Goal: Task Accomplishment & Management: Use online tool/utility

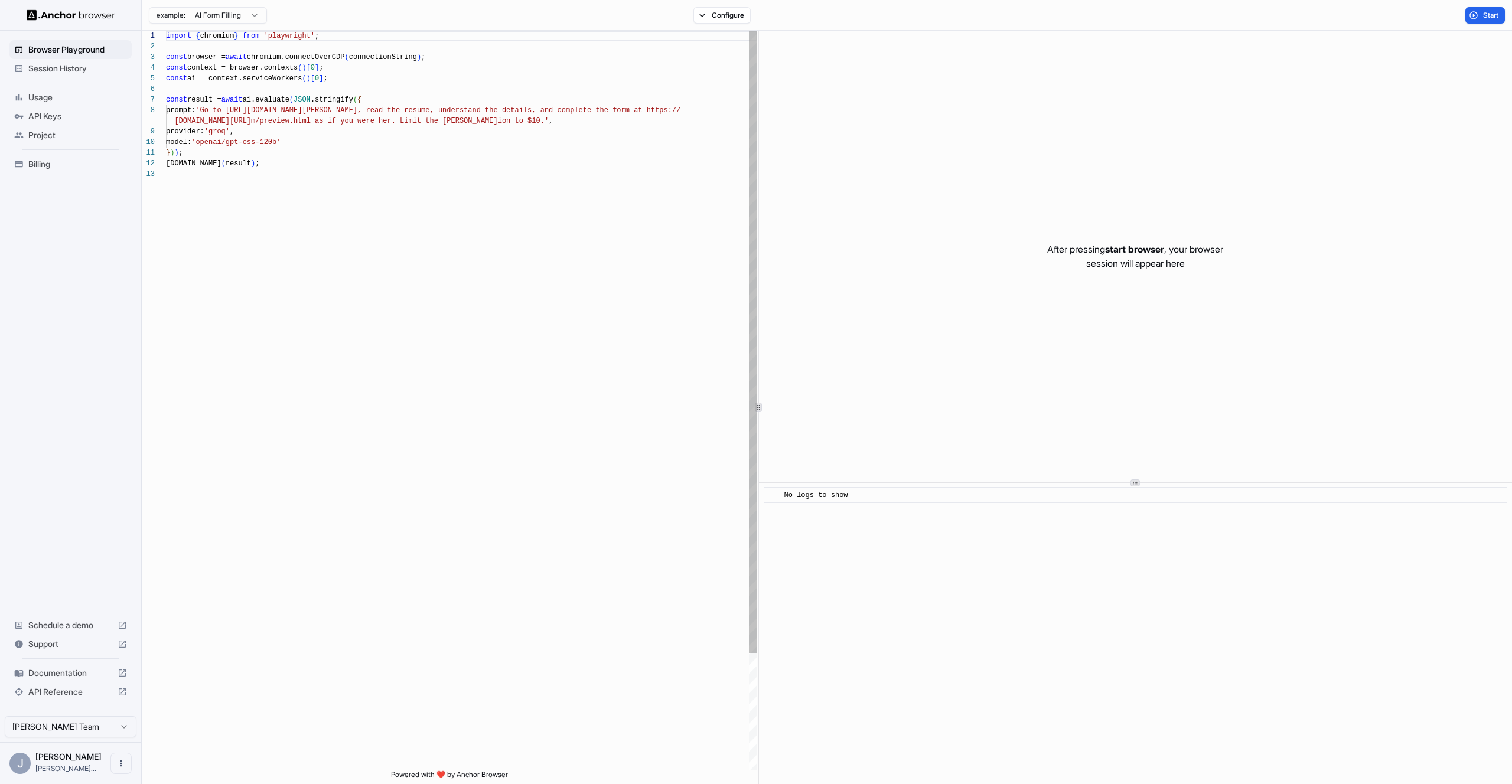
scroll to position [85, 0]
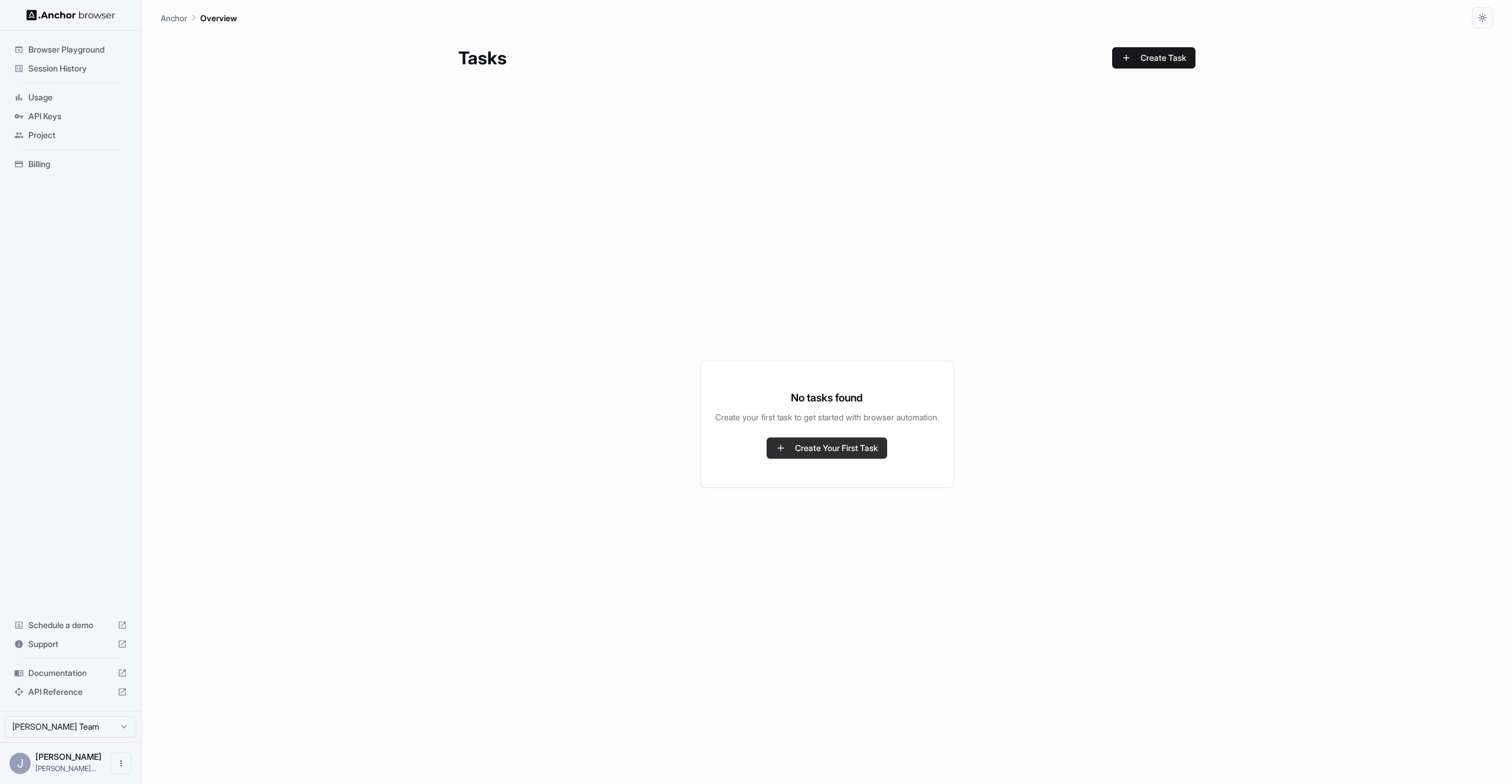
click at [862, 450] on button "Create Your First Task" at bounding box center [827, 448] width 121 height 21
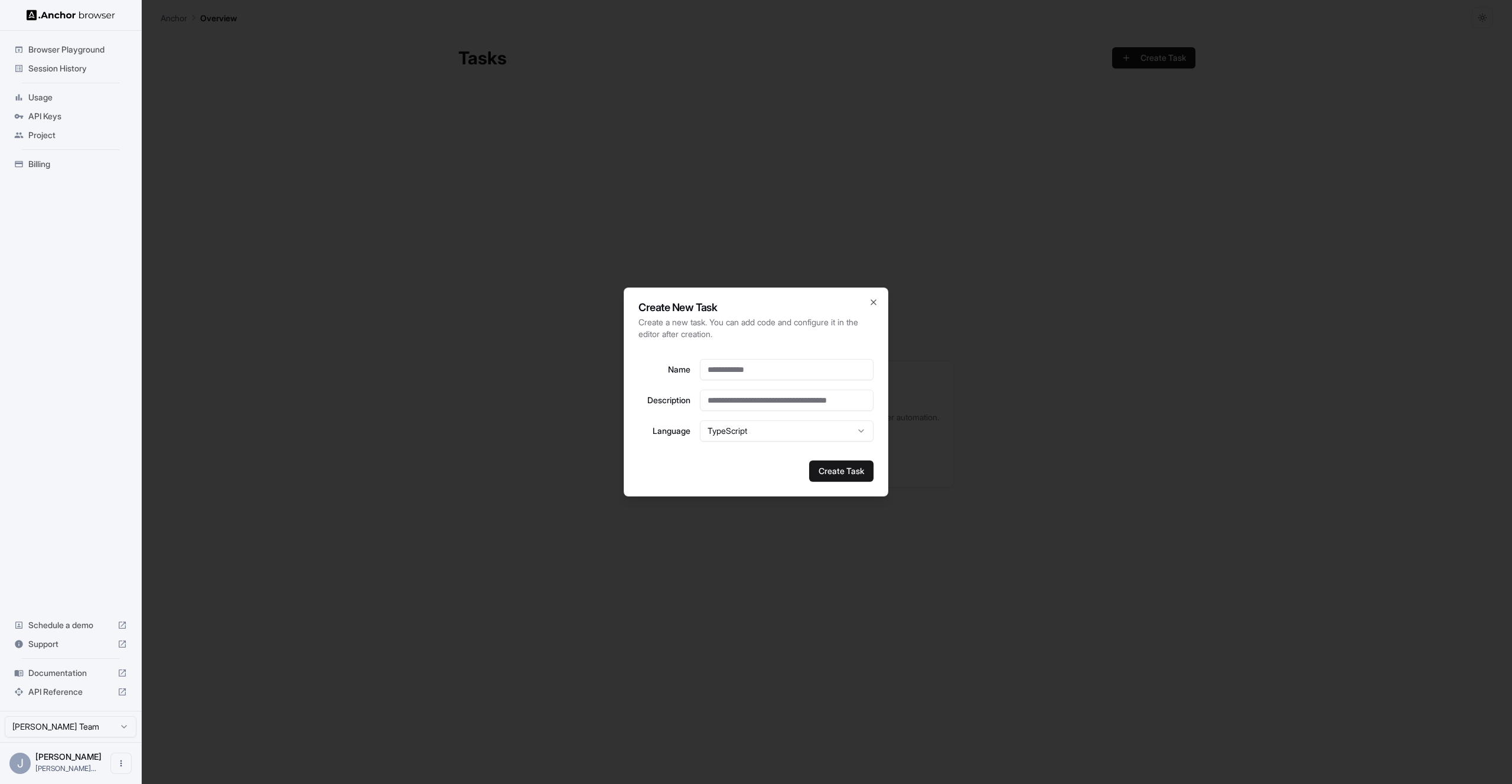
click at [833, 271] on div at bounding box center [756, 392] width 1512 height 784
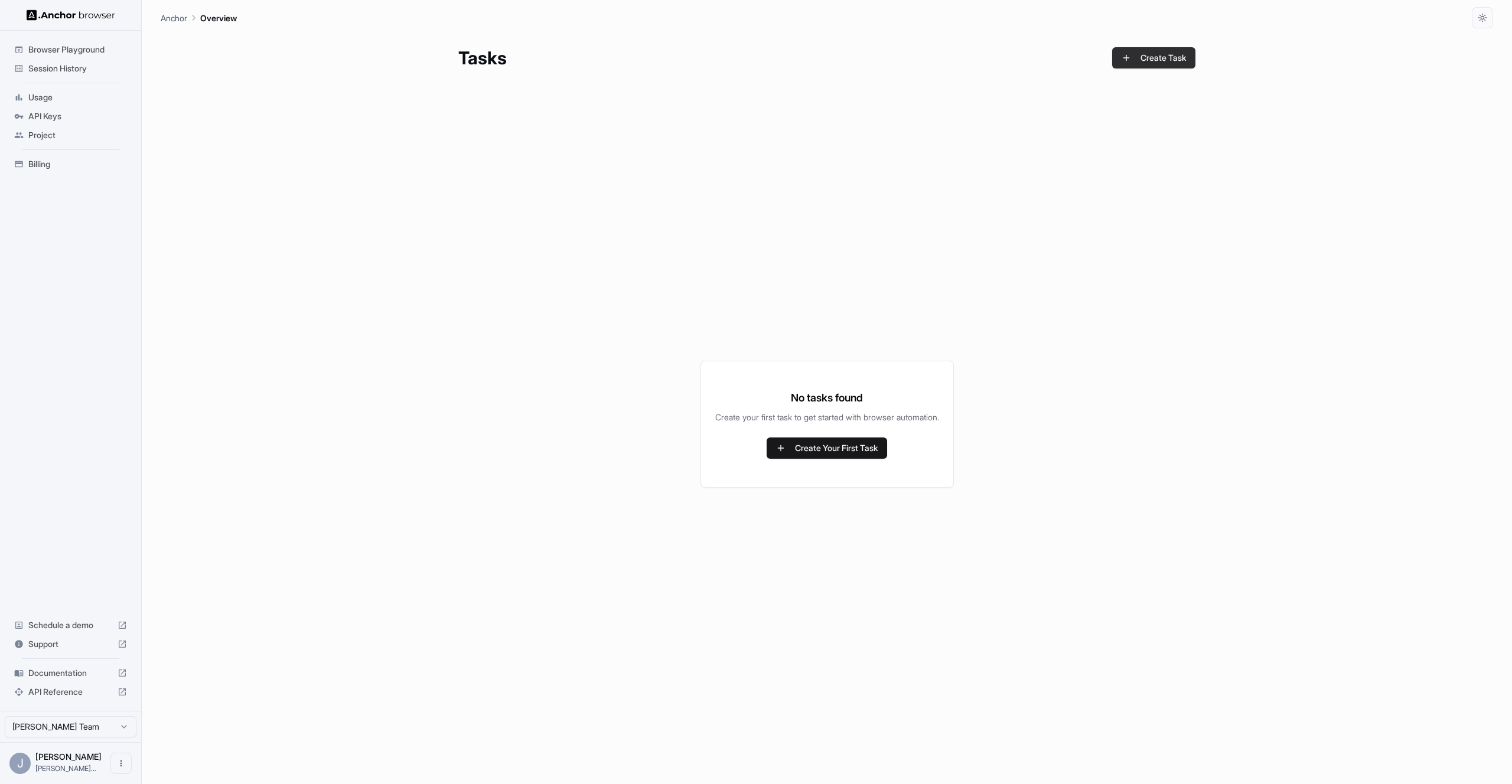
click at [1148, 60] on button "Create Task" at bounding box center [1153, 58] width 83 height 21
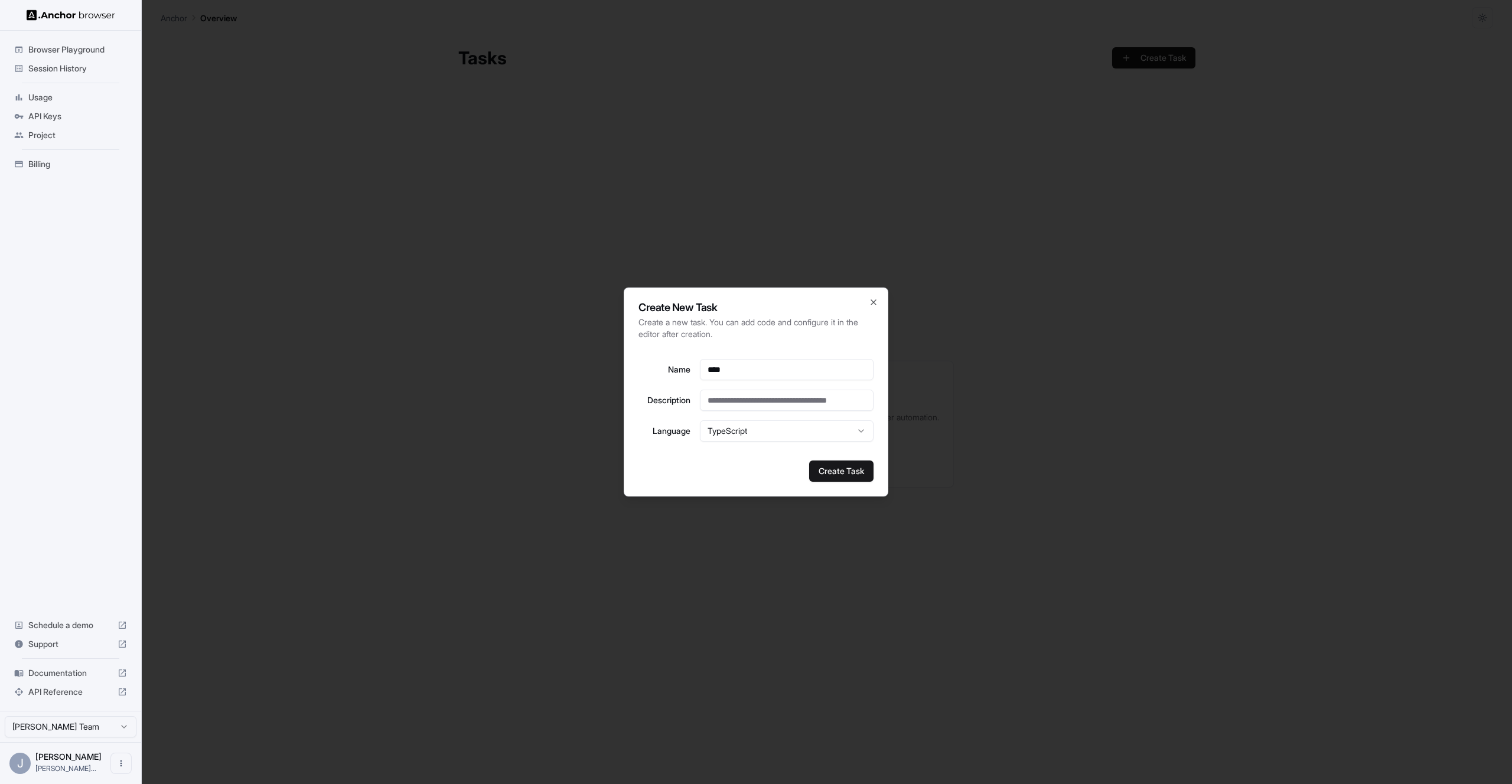
type input "****"
click at [816, 438] on body "Browser Playground Session History Usage API Keys Project Billing Schedule a de…" at bounding box center [756, 392] width 1512 height 784
click at [836, 481] on button "Create Task" at bounding box center [841, 471] width 64 height 21
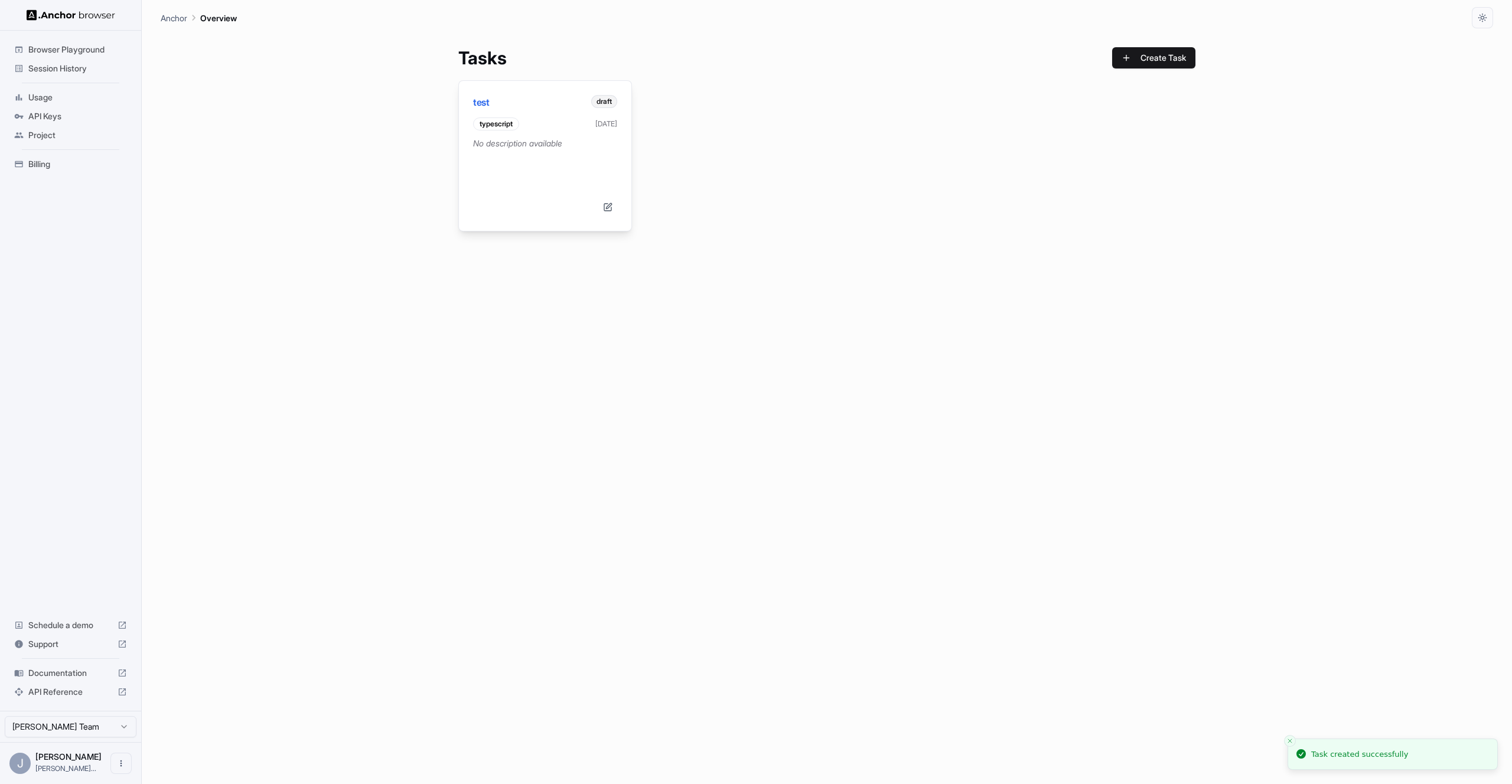
click at [529, 158] on p "No description available" at bounding box center [545, 155] width 144 height 36
click at [119, 100] on span "Usage" at bounding box center [77, 98] width 99 height 12
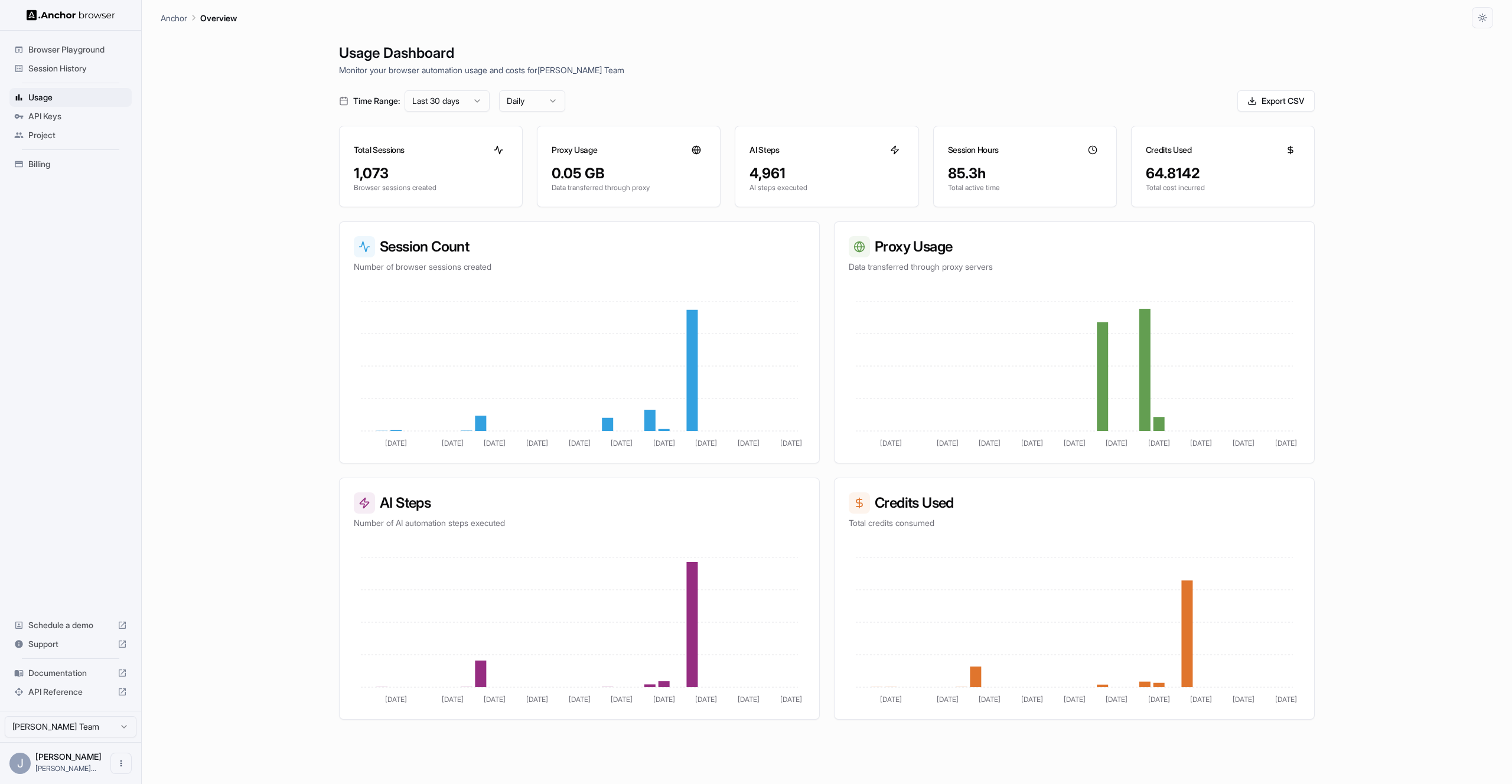
click at [62, 114] on span "API Keys" at bounding box center [77, 117] width 99 height 12
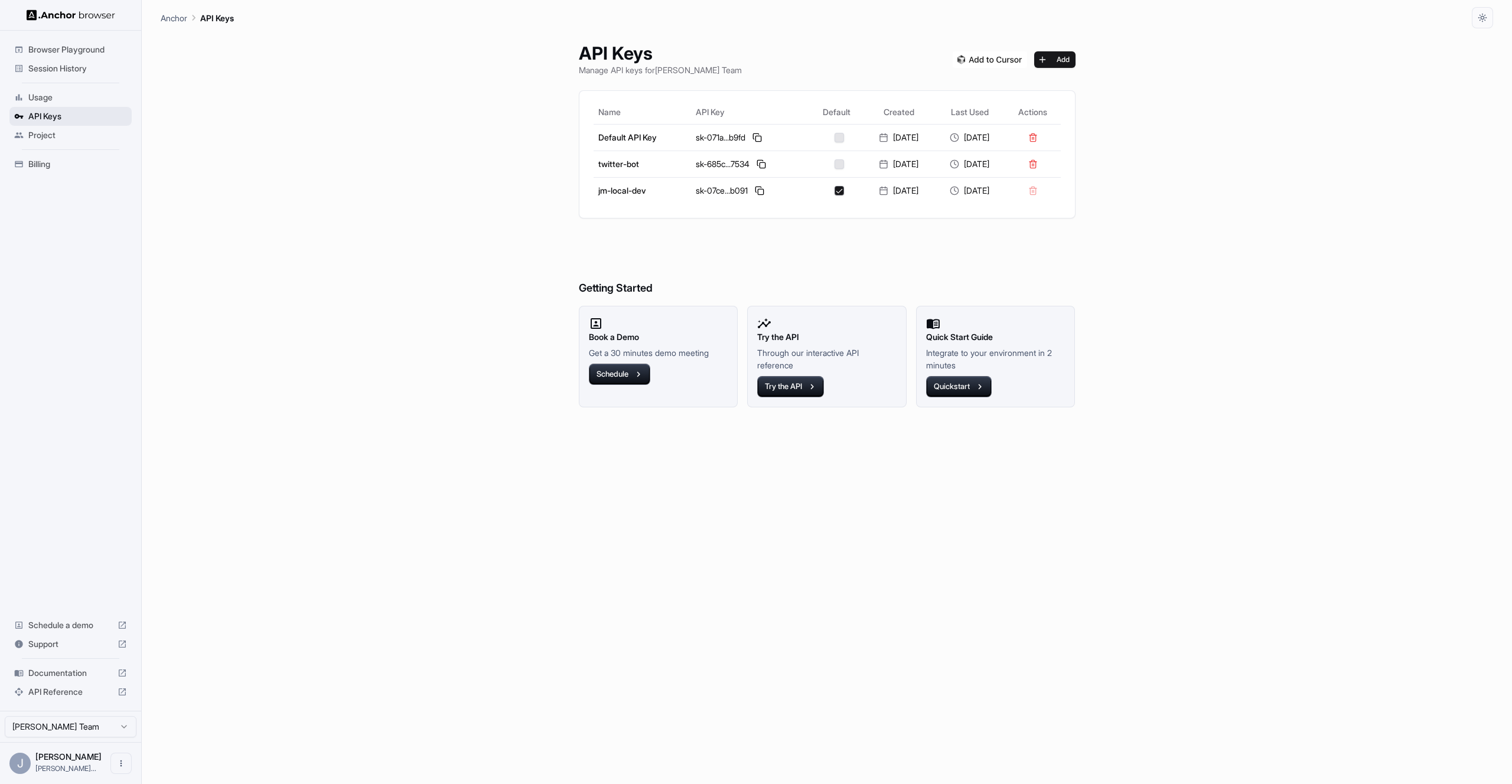
click at [61, 124] on div "API Keys" at bounding box center [70, 116] width 122 height 19
click at [63, 135] on span "Project" at bounding box center [77, 136] width 99 height 12
